Goal: Task Accomplishment & Management: Manage account settings

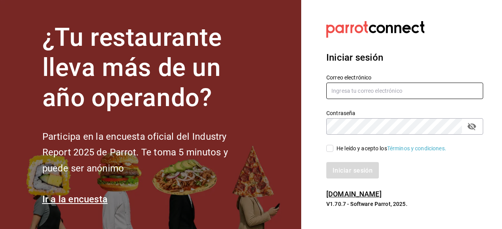
type input "carlom4rc.21@gmail.com"
click at [337, 148] on font "He leído y acepto los" at bounding box center [361, 148] width 51 height 6
click at [333, 148] on input "He leído y acepto los Términos y condiciones." at bounding box center [329, 148] width 7 height 7
checkbox input "true"
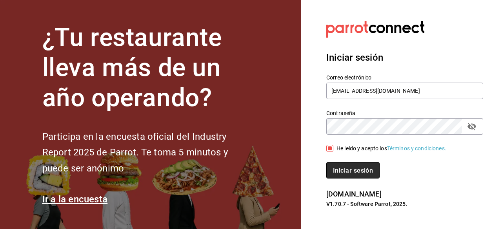
click at [338, 171] on font "Iniciar sesión" at bounding box center [353, 170] width 40 height 7
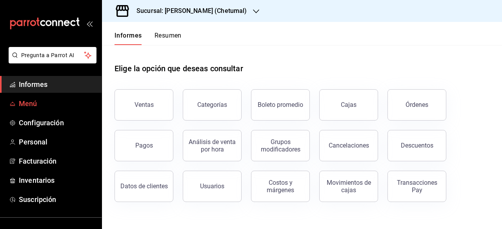
click at [21, 104] on font "Menú" at bounding box center [28, 104] width 18 height 8
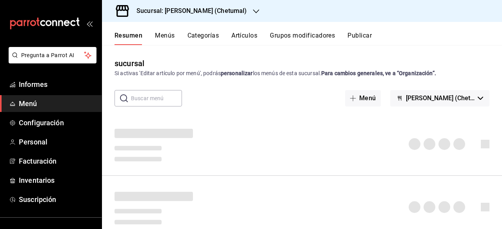
click at [242, 38] on font "Artículos" at bounding box center [244, 35] width 26 height 7
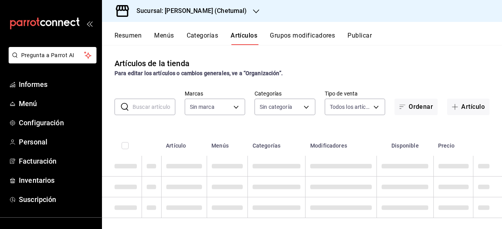
type input "1e1dcecb-146a-4c38-a37f-07a66fe23c0d"
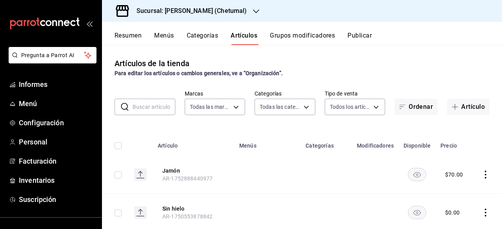
type input "afeef8b8-472a-4080-9df8-2e42184c4c11,f98108bb-a2b2-4d05-9419-5e1f5dc0d9f4,7f33e…"
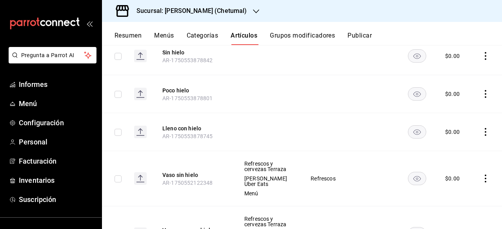
scroll to position [118, 0]
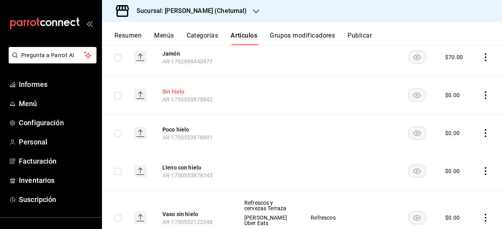
click at [168, 89] on font "Sin hielo" at bounding box center [173, 92] width 22 height 6
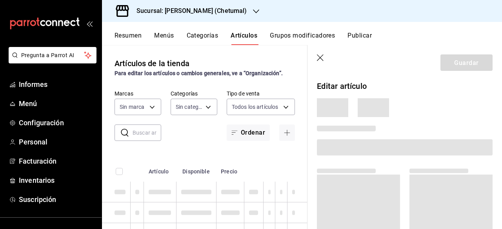
type input "afeef8b8-472a-4080-9df8-2e42184c4c11,f98108bb-a2b2-4d05-9419-5e1f5dc0d9f4,7f33e…"
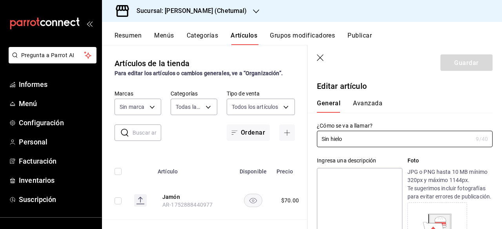
type input "1e1dcecb-146a-4c38-a37f-07a66fe23c0d"
click at [53, 224] on div "Pregunta a Parrot AI Informes Menú Configuración Personal Facturación Inventari…" at bounding box center [51, 161] width 102 height 229
click at [319, 62] on header "Guardar" at bounding box center [404, 61] width 194 height 32
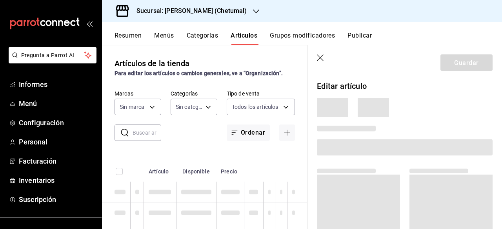
type input "afeef8b8-472a-4080-9df8-2e42184c4c11,f98108bb-a2b2-4d05-9419-5e1f5dc0d9f4,7f33e…"
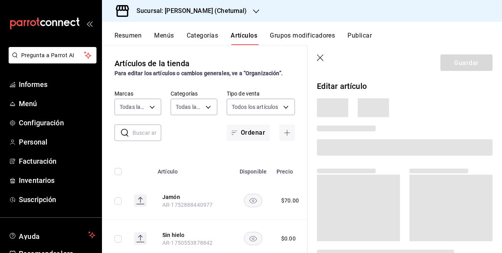
type input "1e1dcecb-146a-4c38-a37f-07a66fe23c0d"
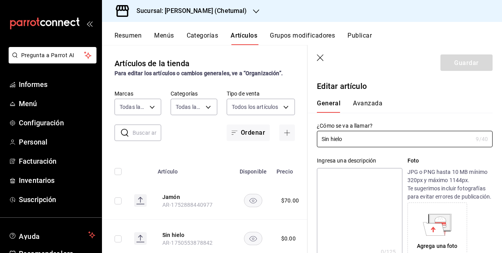
click at [419, 47] on header "Guardar" at bounding box center [404, 61] width 194 height 32
click at [139, 34] on font "Resumen" at bounding box center [127, 35] width 27 height 7
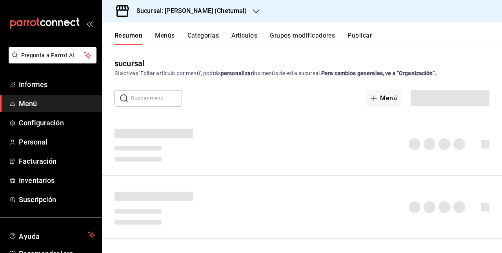
click at [253, 36] on font "Artículos" at bounding box center [244, 35] width 26 height 7
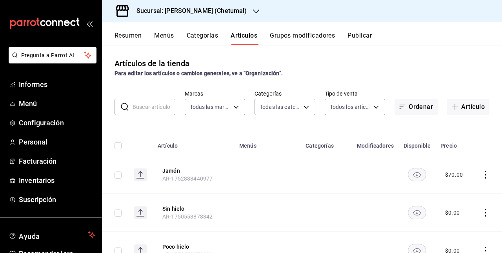
type input "1e1dcecb-146a-4c38-a37f-07a66fe23c0d"
type input "afeef8b8-472a-4080-9df8-2e42184c4c11,f98108bb-a2b2-4d05-9419-5e1f5dc0d9f4,7f33e…"
click at [176, 176] on font "AR-1752888440977" at bounding box center [187, 179] width 50 height 6
click at [171, 186] on th "Jamón AR-1752888440977" at bounding box center [194, 175] width 82 height 38
click at [173, 171] on font "Jamón" at bounding box center [171, 171] width 18 height 6
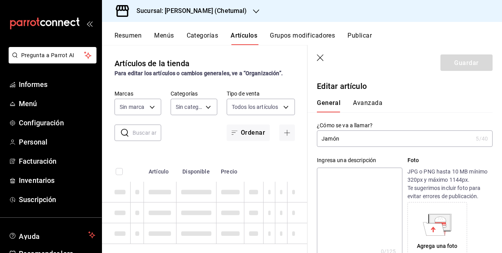
type input "1e1dcecb-146a-4c38-a37f-07a66fe23c0d"
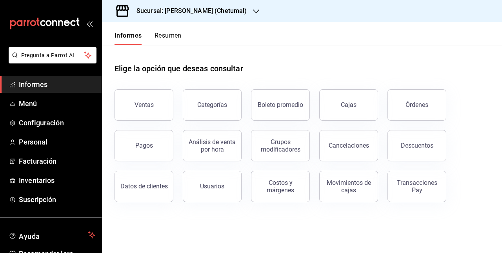
drag, startPoint x: 428, startPoint y: 37, endPoint x: 501, endPoint y: 75, distance: 82.4
click at [501, 75] on div "Elige la opción que deseas consultar Ventas Categorías Boleto promedio Cajas Ór…" at bounding box center [302, 130] width 400 height 170
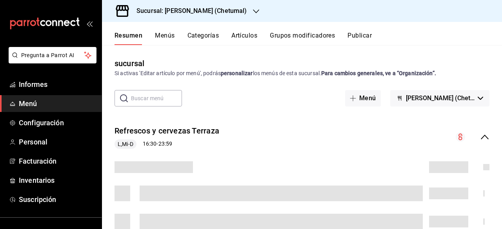
scroll to position [66, 0]
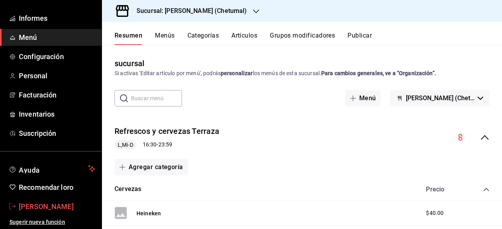
click at [42, 203] on font "[PERSON_NAME]" at bounding box center [46, 207] width 55 height 8
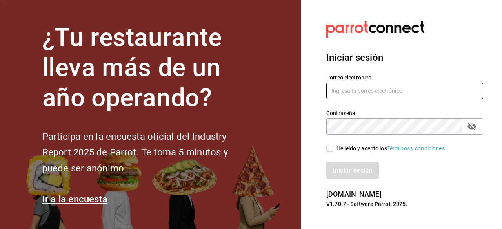
type input "carlom4rc.21@gmail.com"
click at [334, 147] on span "He leído y acepto los Términos y condiciones." at bounding box center [389, 149] width 113 height 8
click at [333, 147] on input "He leído y acepto los Términos y condiciones." at bounding box center [329, 148] width 7 height 7
checkbox input "true"
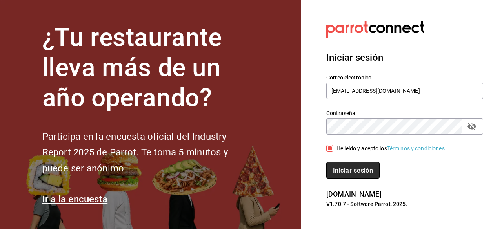
click at [338, 170] on font "Iniciar sesión" at bounding box center [353, 170] width 40 height 7
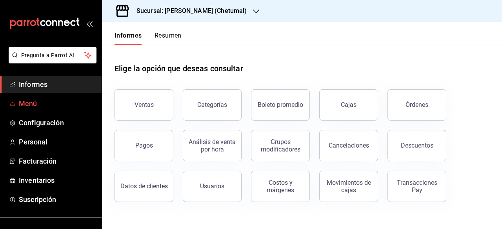
click at [31, 104] on font "Menú" at bounding box center [28, 104] width 18 height 8
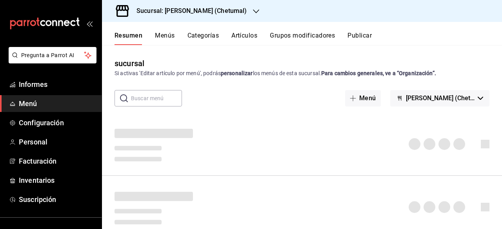
click at [259, 41] on div "Resumen Menús Categorías Artículos Grupos modificadores Publicar" at bounding box center [307, 38] width 387 height 14
click at [257, 39] on font "Artículos" at bounding box center [244, 35] width 26 height 7
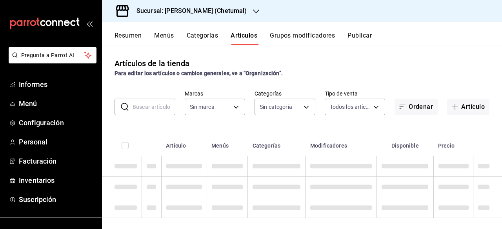
type input "1e1dcecb-146a-4c38-a37f-07a66fe23c0d"
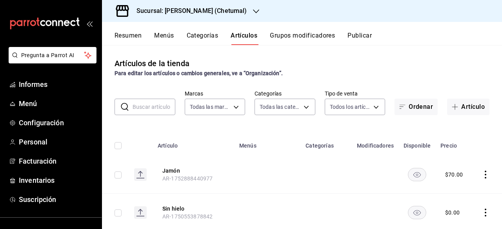
type input "afeef8b8-472a-4080-9df8-2e42184c4c11,f98108bb-a2b2-4d05-9419-5e1f5dc0d9f4,7f33e…"
click at [170, 174] on font "Jamón" at bounding box center [171, 171] width 18 height 6
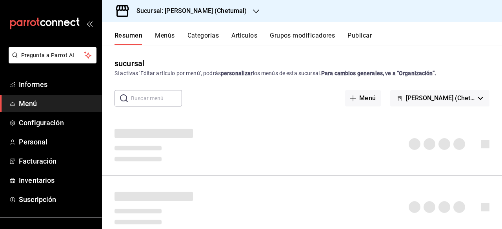
click at [419, 32] on div "Resumen Menús Categorías Artículos Grupos modificadores Publicar" at bounding box center [307, 38] width 387 height 14
